Goal: Task Accomplishment & Management: Manage account settings

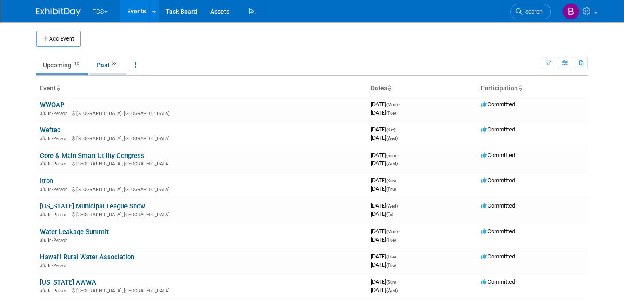
click at [102, 63] on link "Past 84" at bounding box center [108, 65] width 36 height 17
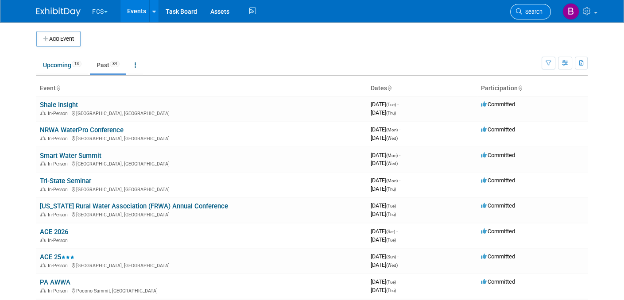
click at [535, 10] on span "Search" at bounding box center [532, 11] width 20 height 7
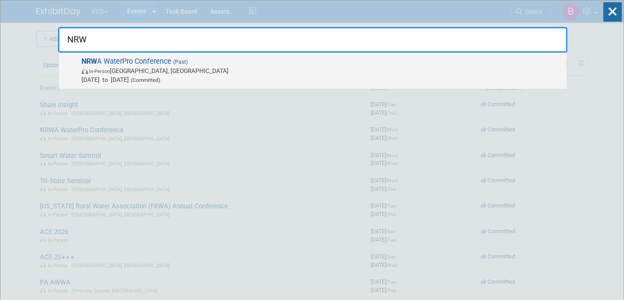
type input "NRW"
click at [128, 63] on span "NRW A WaterPro Conference (Past) In-Person New Orleans, LA Sep 15, 2025 to Sep …" at bounding box center [320, 70] width 483 height 27
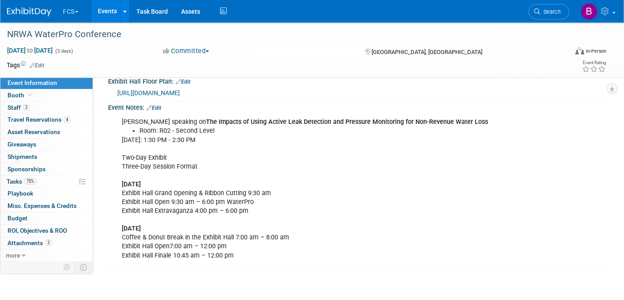
scroll to position [221, 0]
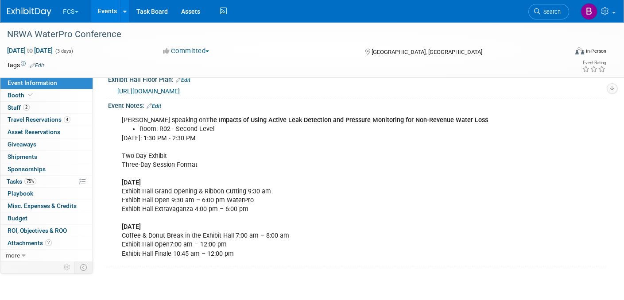
click at [158, 103] on link "Edit" at bounding box center [154, 106] width 15 height 6
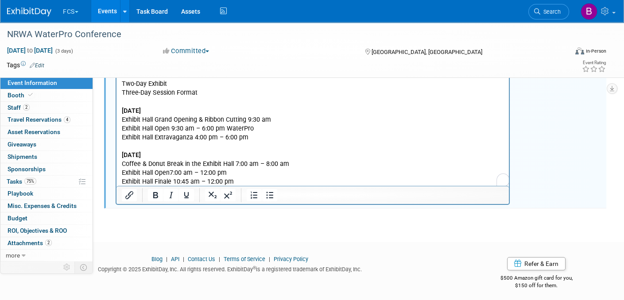
scroll to position [293, 0]
click at [272, 183] on p "[DATE]: 1:30 PM - 2:30 PM Two-Day Exhibit Three-Day Session Format [DATE] Exhib…" at bounding box center [313, 124] width 382 height 124
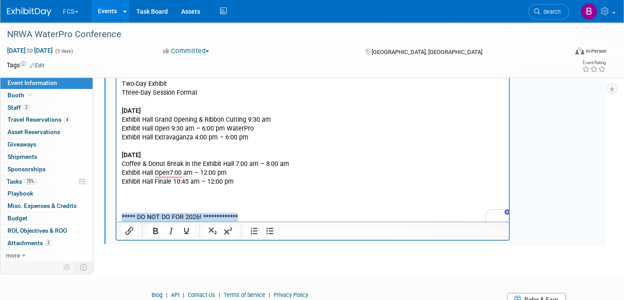
drag, startPoint x: 245, startPoint y: 217, endPoint x: 120, endPoint y: 218, distance: 125.3
click at [120, 218] on html "**********" at bounding box center [312, 132] width 392 height 182
click at [154, 226] on icon "Bold" at bounding box center [155, 231] width 11 height 11
click at [155, 228] on icon "Bold" at bounding box center [155, 231] width 5 height 6
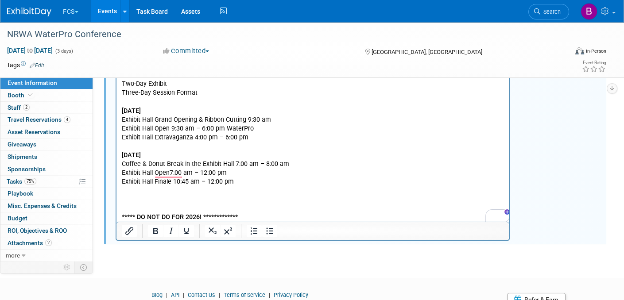
click at [320, 166] on p "[DATE]: 1:30 PM - 2:30 PM Two-Day Exhibit Three-Day Session Format [DATE] Exhib…" at bounding box center [313, 124] width 382 height 124
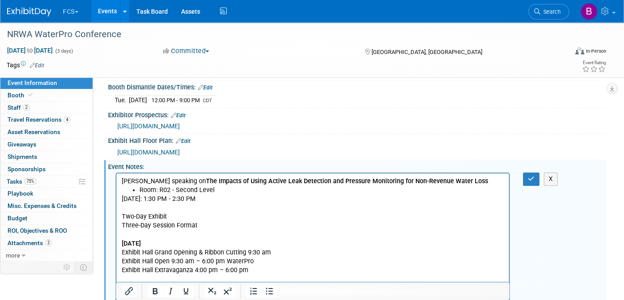
scroll to position [329, 0]
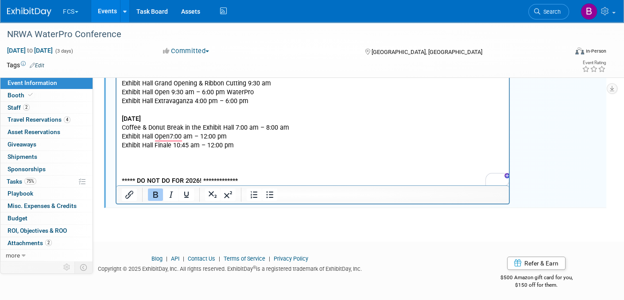
click at [162, 182] on b "**********" at bounding box center [180, 181] width 116 height 8
click at [272, 179] on p "**********" at bounding box center [313, 181] width 382 height 9
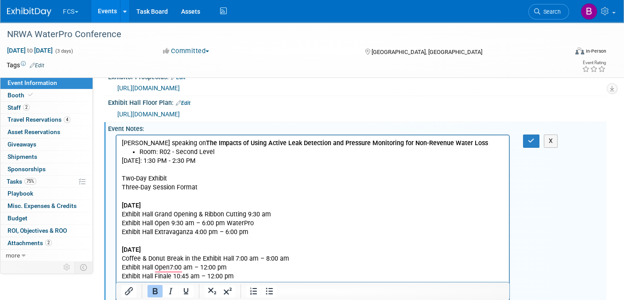
scroll to position [197, 0]
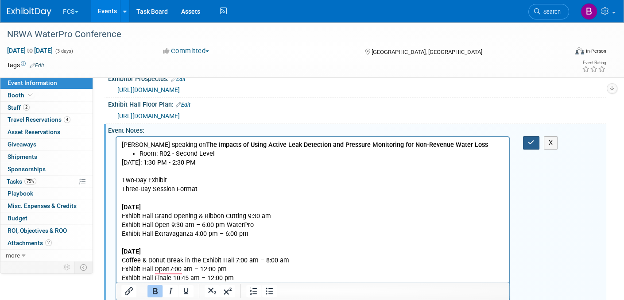
click at [531, 139] on icon "button" at bounding box center [531, 142] width 7 height 6
